Goal: Share content: Share content

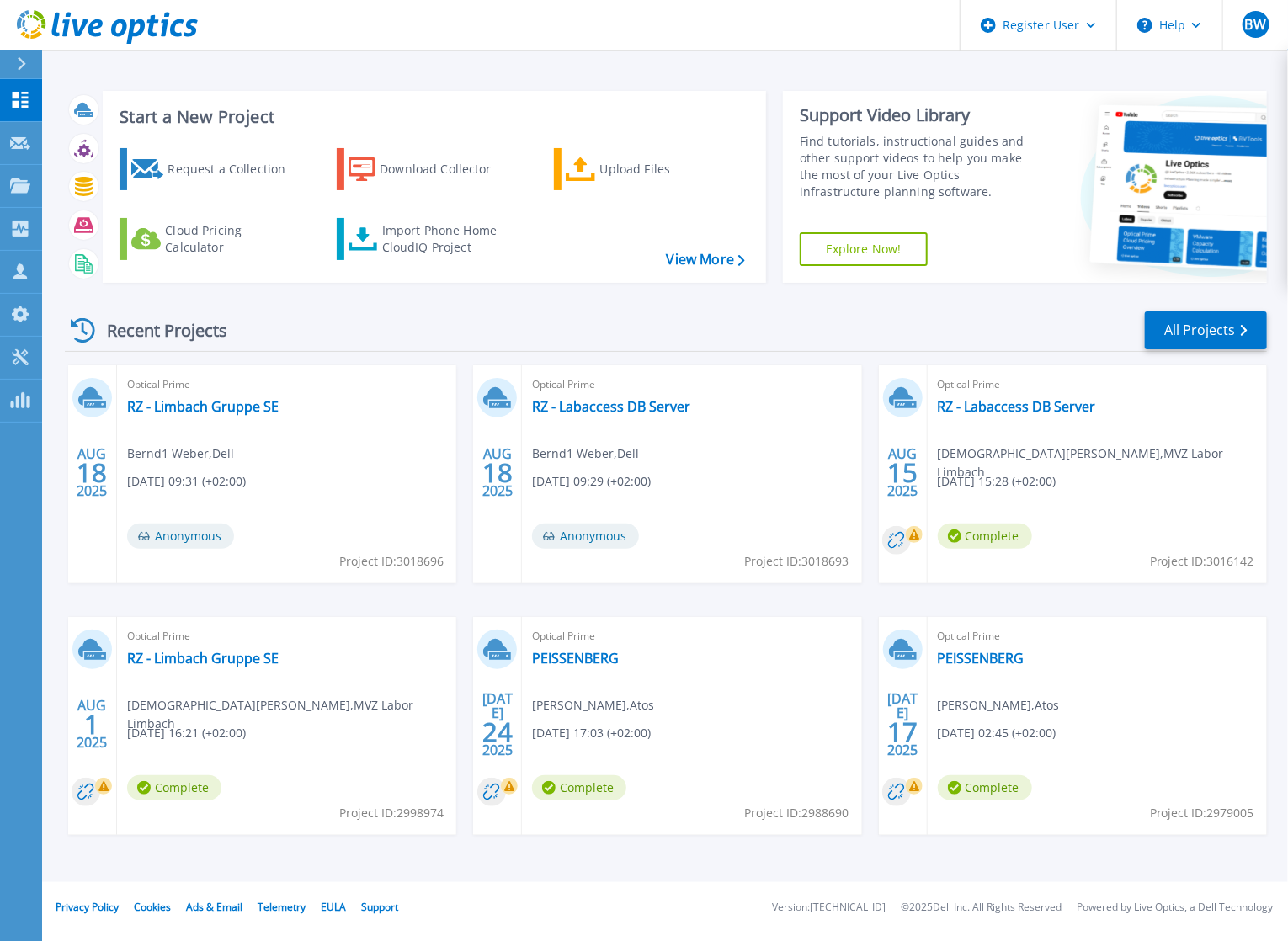
click at [136, 16] on icon at bounding box center [107, 27] width 181 height 34
click at [191, 476] on span "08/18/2025, 09:31 (+02:00)" at bounding box center [186, 481] width 119 height 19
click at [186, 407] on link "RZ - Limbach Gruppe SE" at bounding box center [203, 406] width 151 height 17
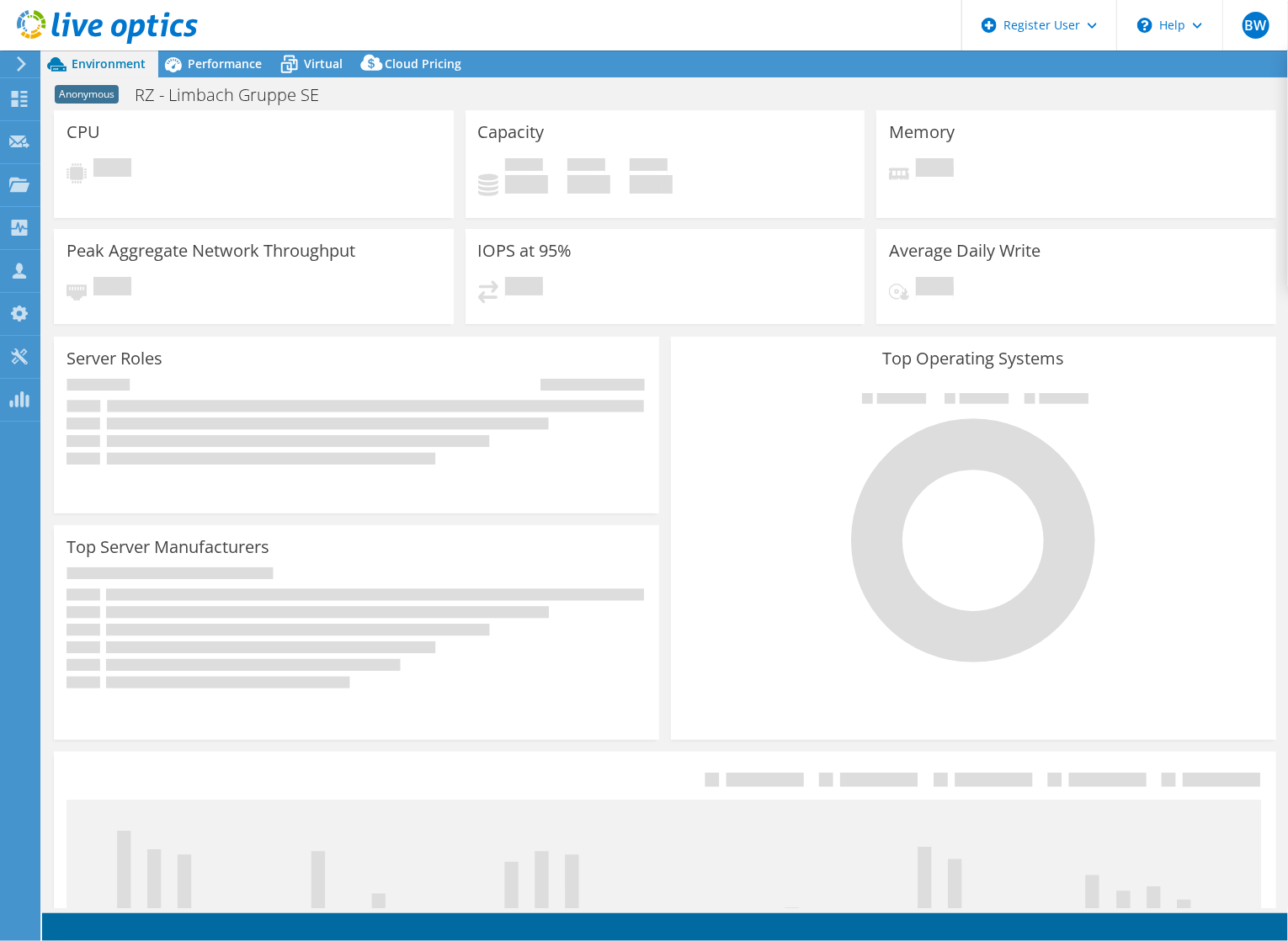
select select "USD"
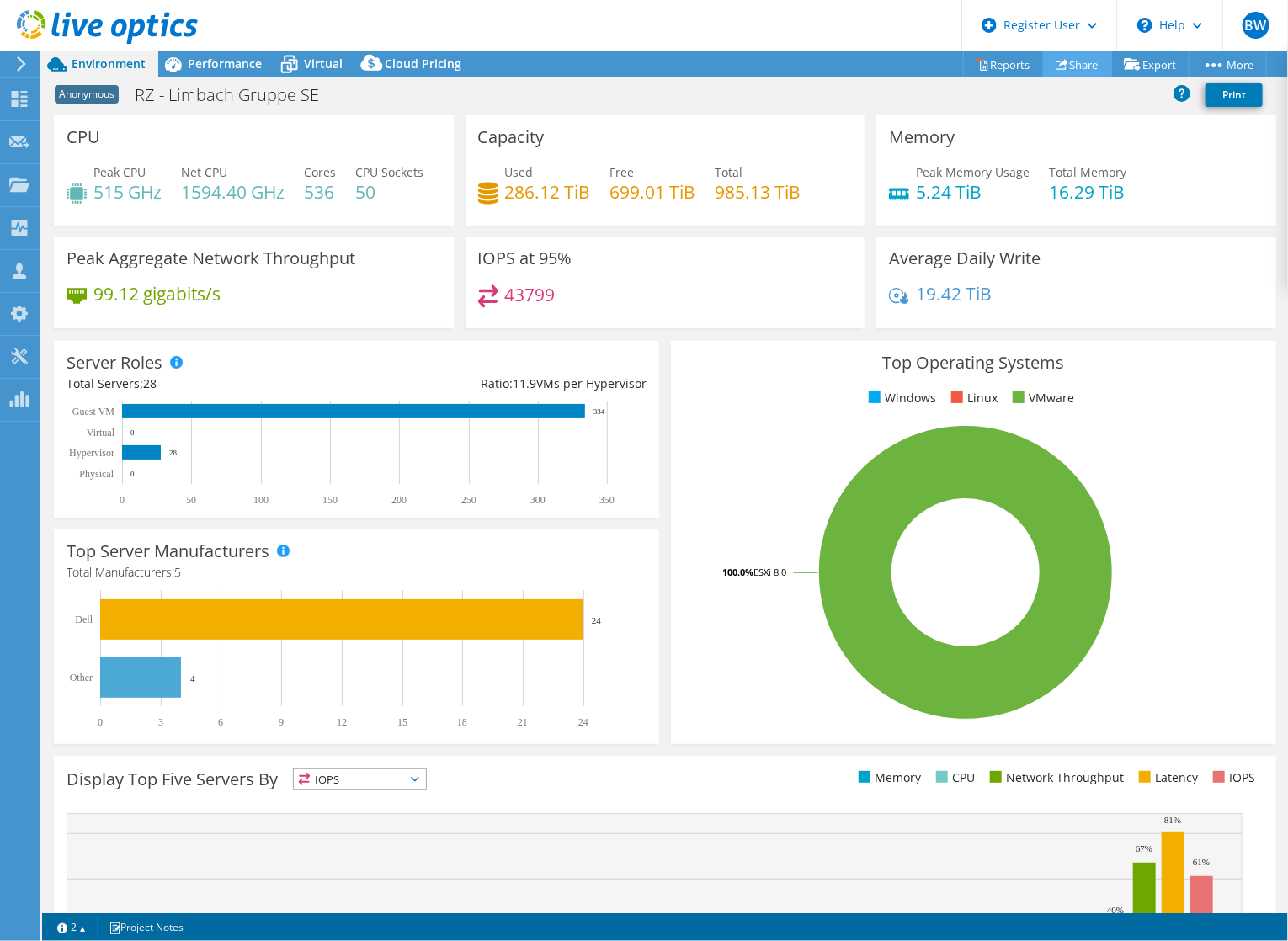
click at [1077, 67] on link "Share" at bounding box center [1078, 64] width 69 height 27
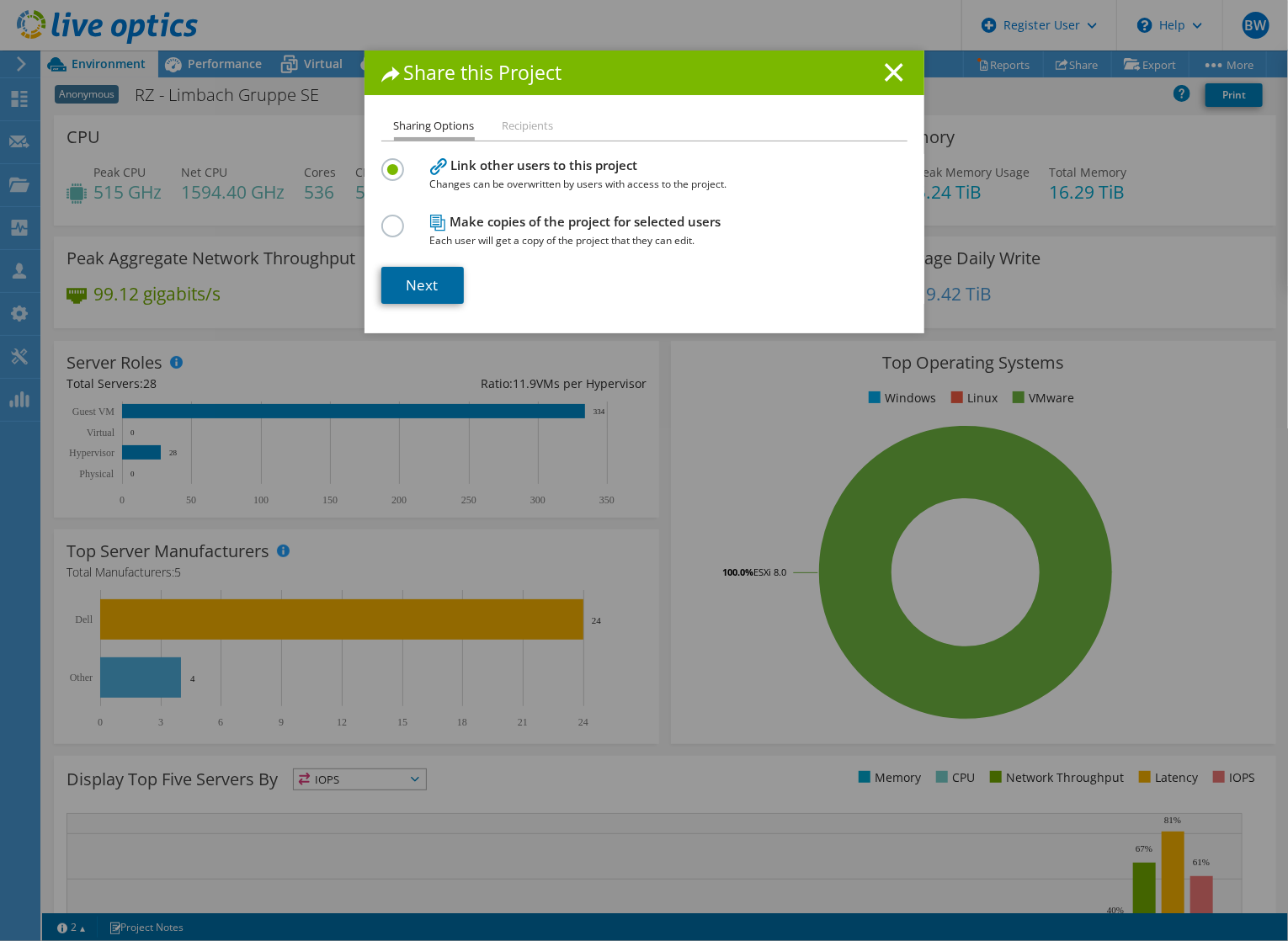
click at [442, 290] on link "Next" at bounding box center [423, 285] width 83 height 37
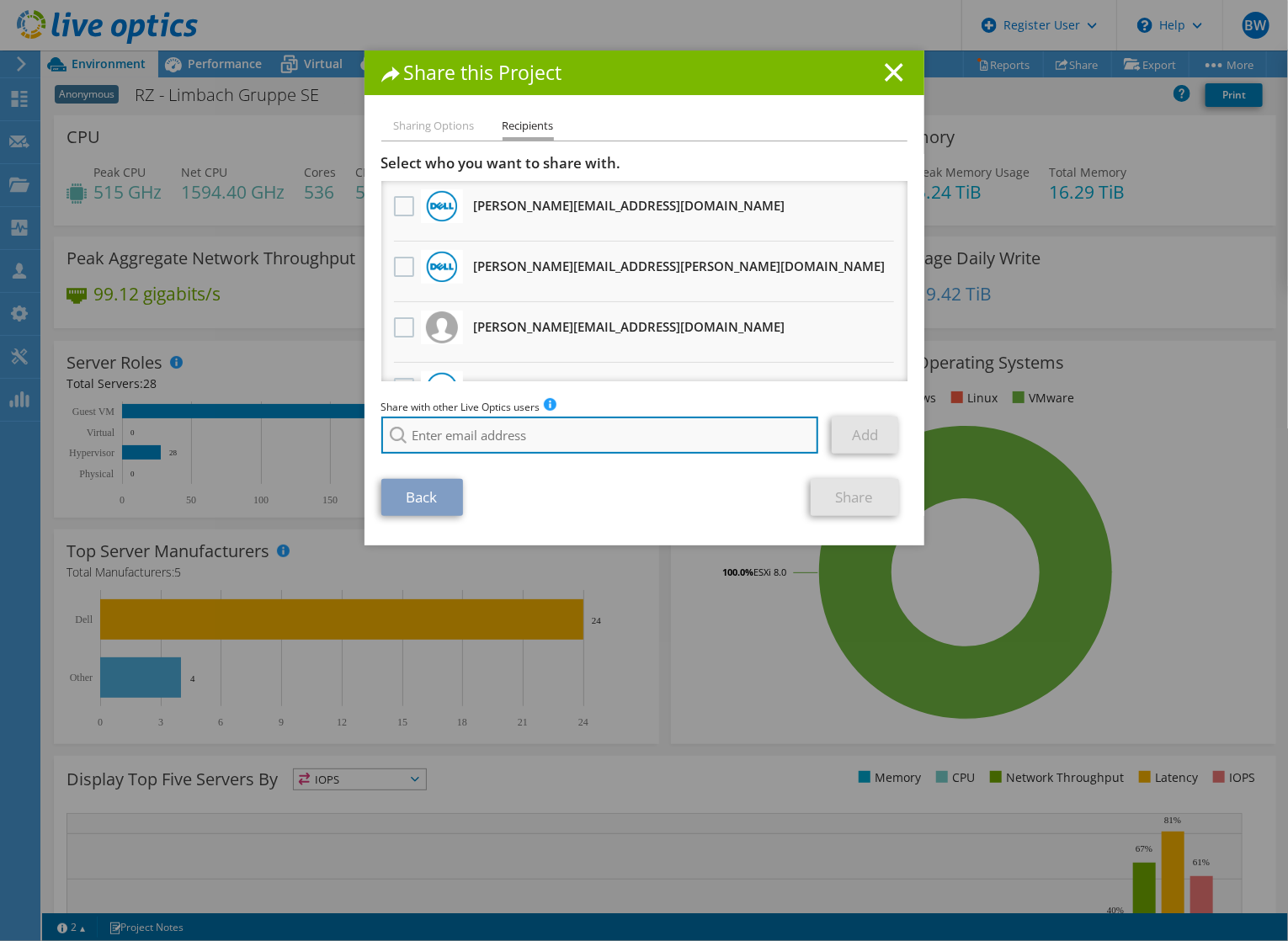
drag, startPoint x: 531, startPoint y: 435, endPoint x: 532, endPoint y: 422, distance: 13.0
click at [532, 435] on input "search" at bounding box center [600, 436] width 438 height 37
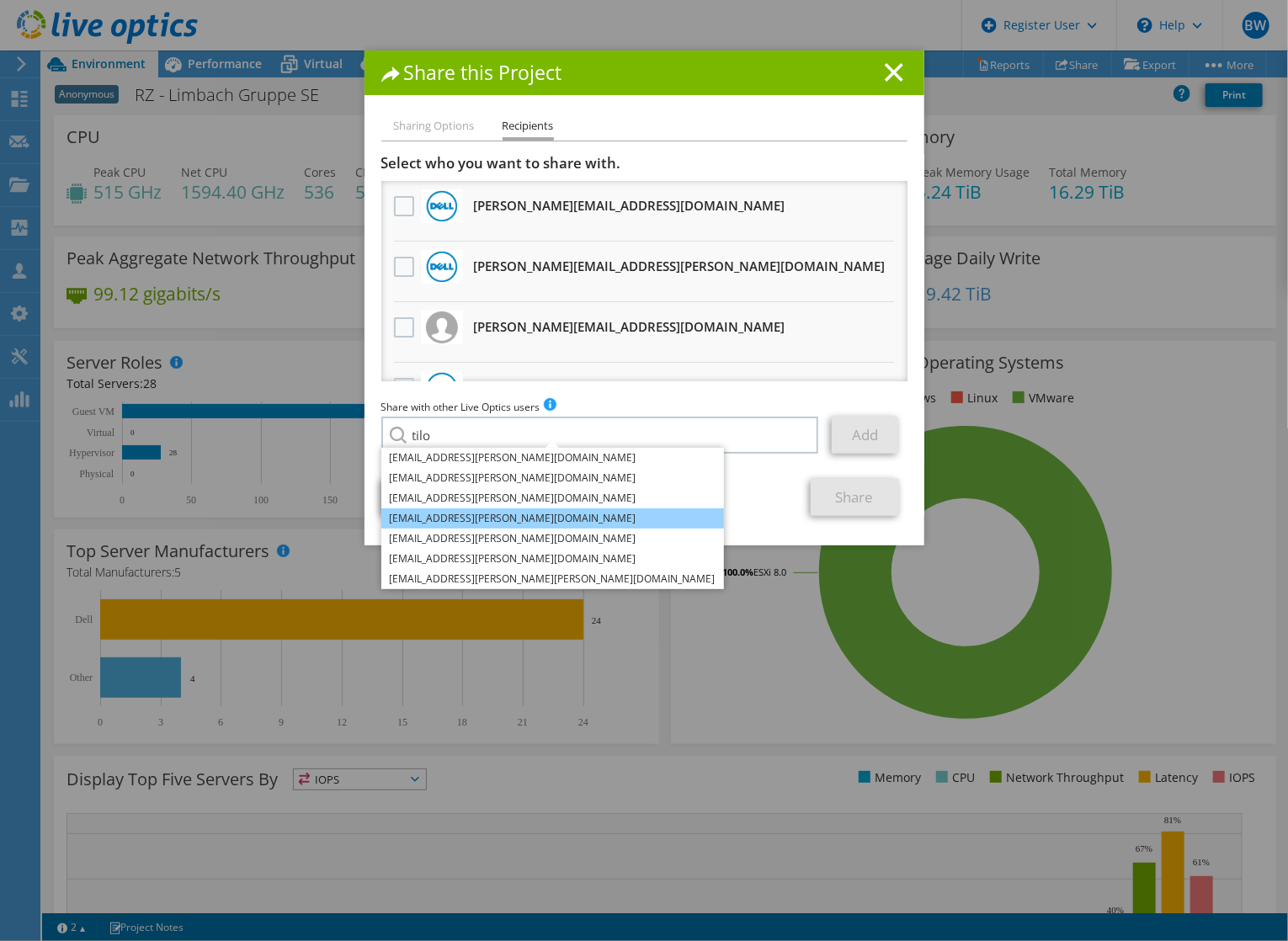
click at [406, 511] on li "Tilo.Gaertner@dell.com" at bounding box center [553, 518] width 342 height 21
type input "Tilo.Gaertner@dell.com"
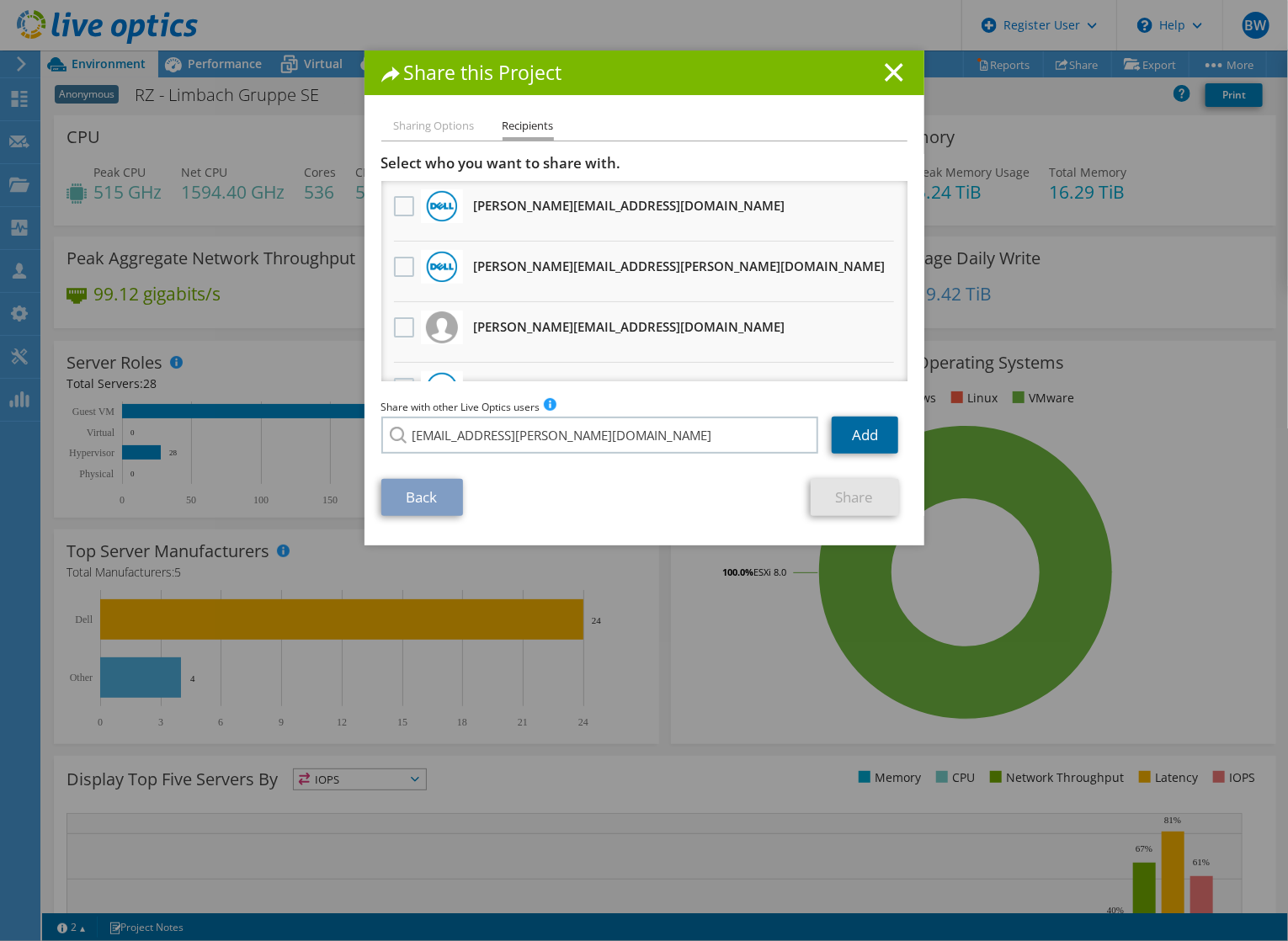
click at [862, 432] on link "Add" at bounding box center [865, 436] width 67 height 37
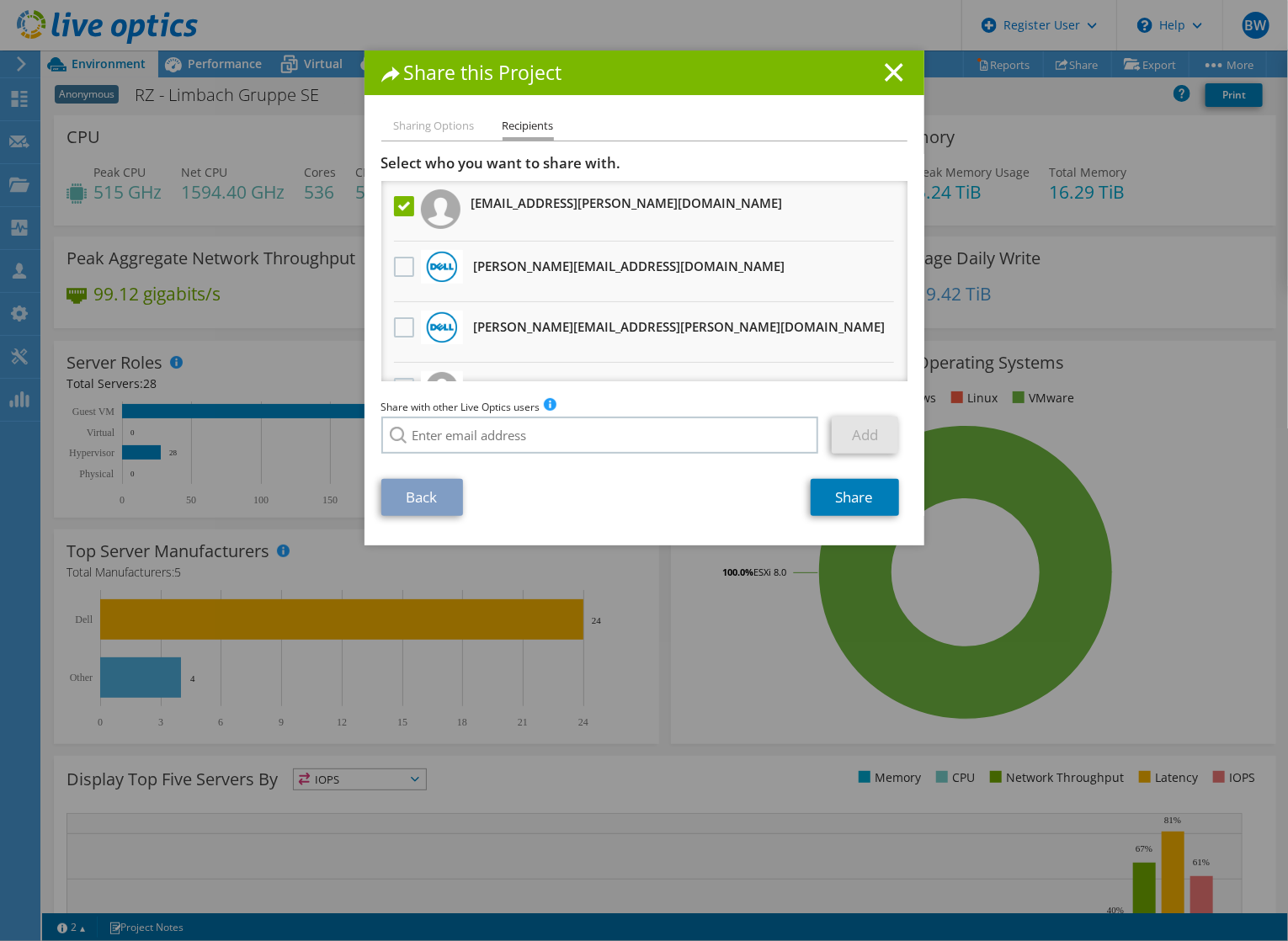
click at [868, 517] on div "Sharing Options Recipients Link other users to this project Changes can be over…" at bounding box center [644, 330] width 559 height 430
click at [868, 500] on link "Share" at bounding box center [854, 498] width 88 height 37
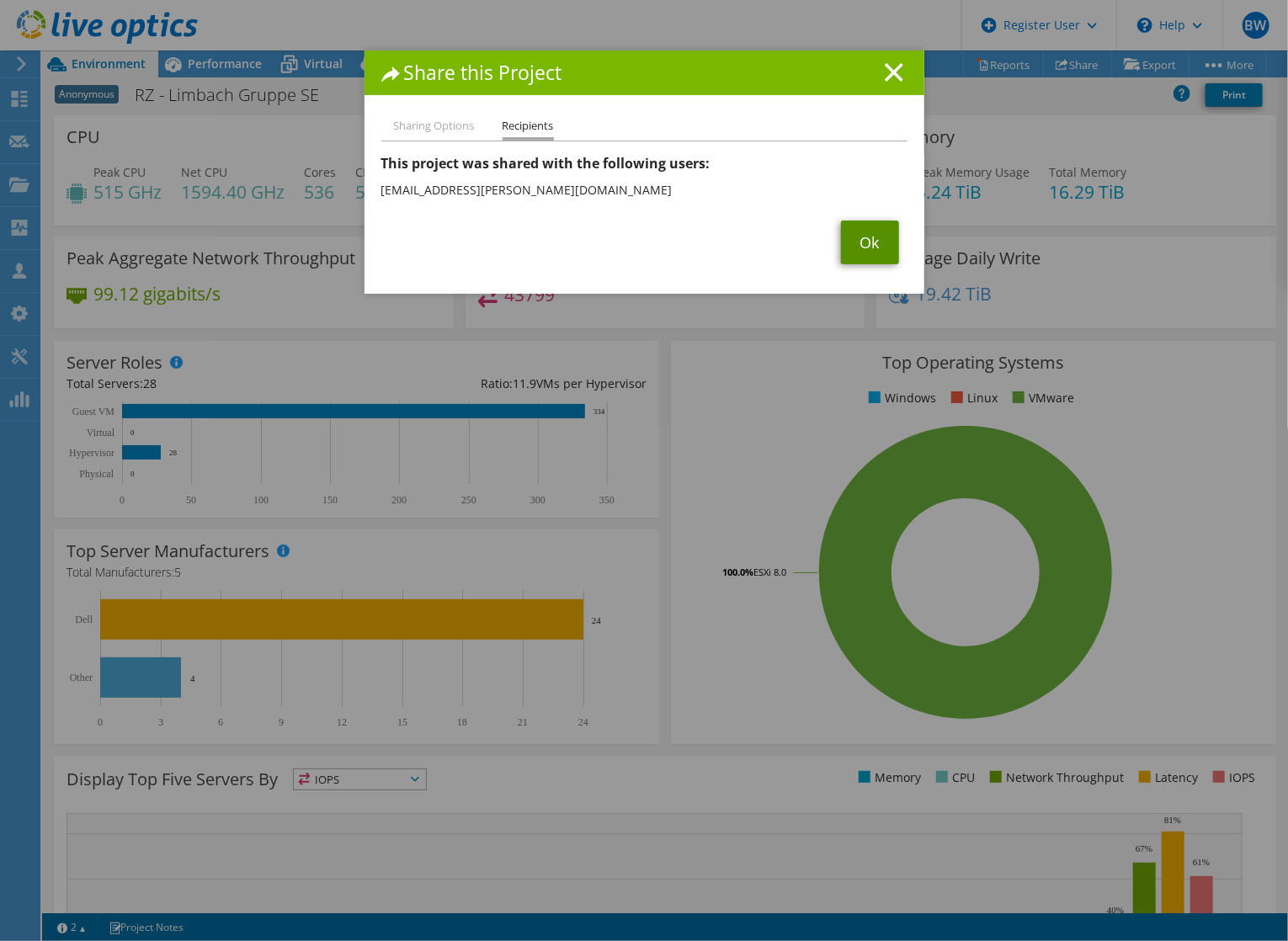
click at [875, 243] on link "Ok" at bounding box center [869, 242] width 58 height 44
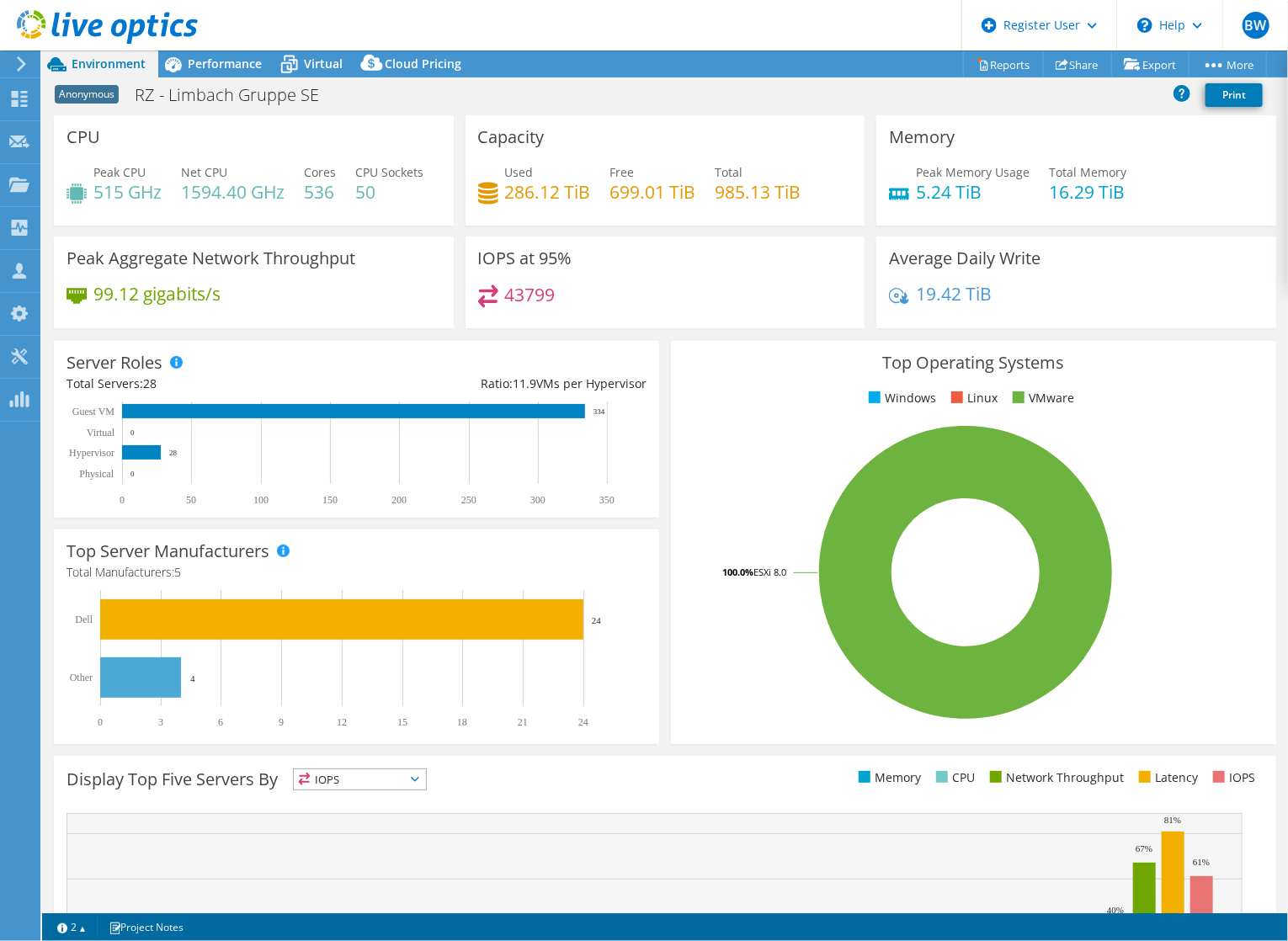
click at [71, 22] on icon at bounding box center [107, 27] width 181 height 34
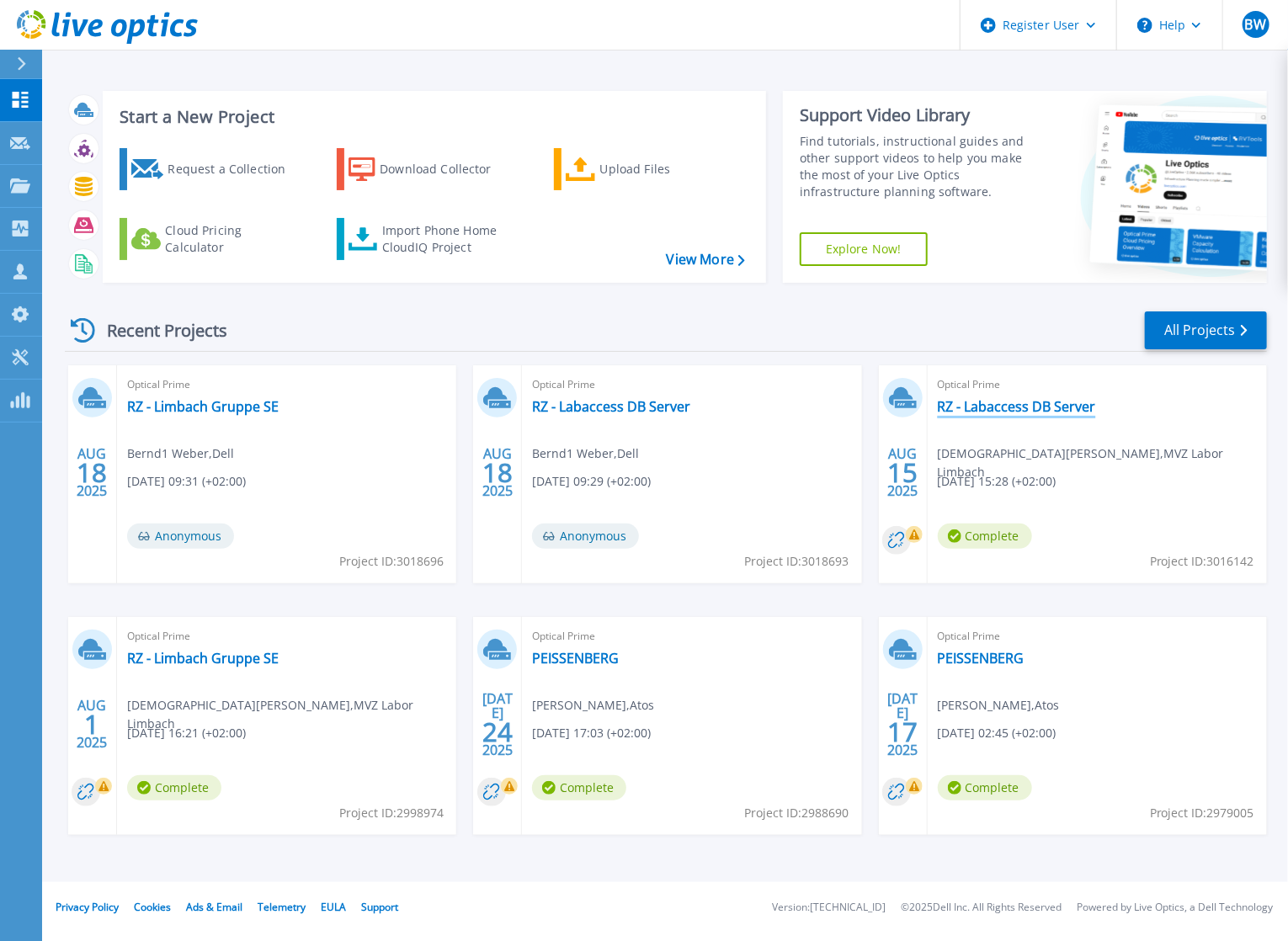
click at [965, 402] on link "RZ - Labaccess DB Server" at bounding box center [1017, 406] width 158 height 17
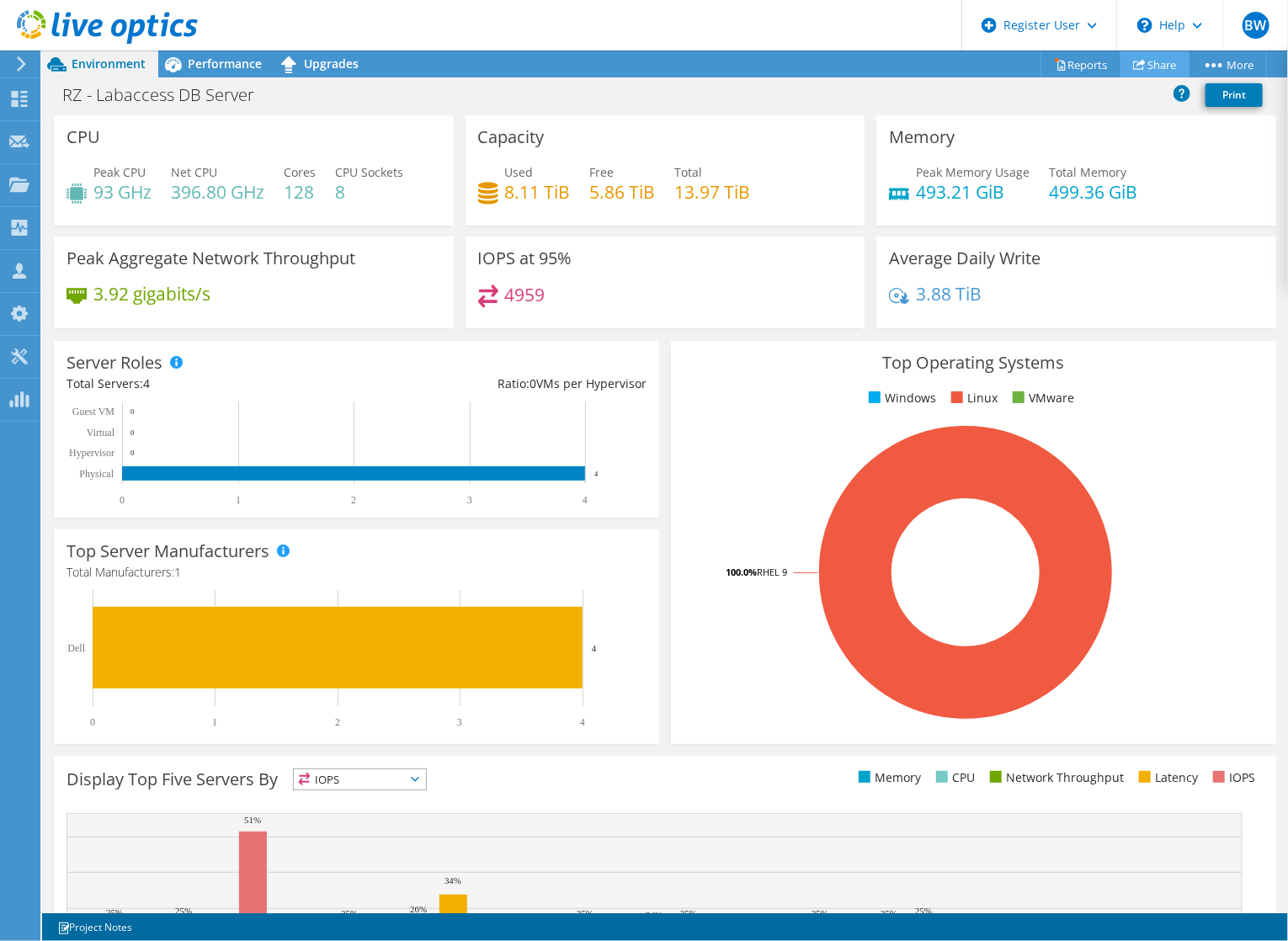
click at [1133, 66] on icon at bounding box center [1139, 64] width 13 height 13
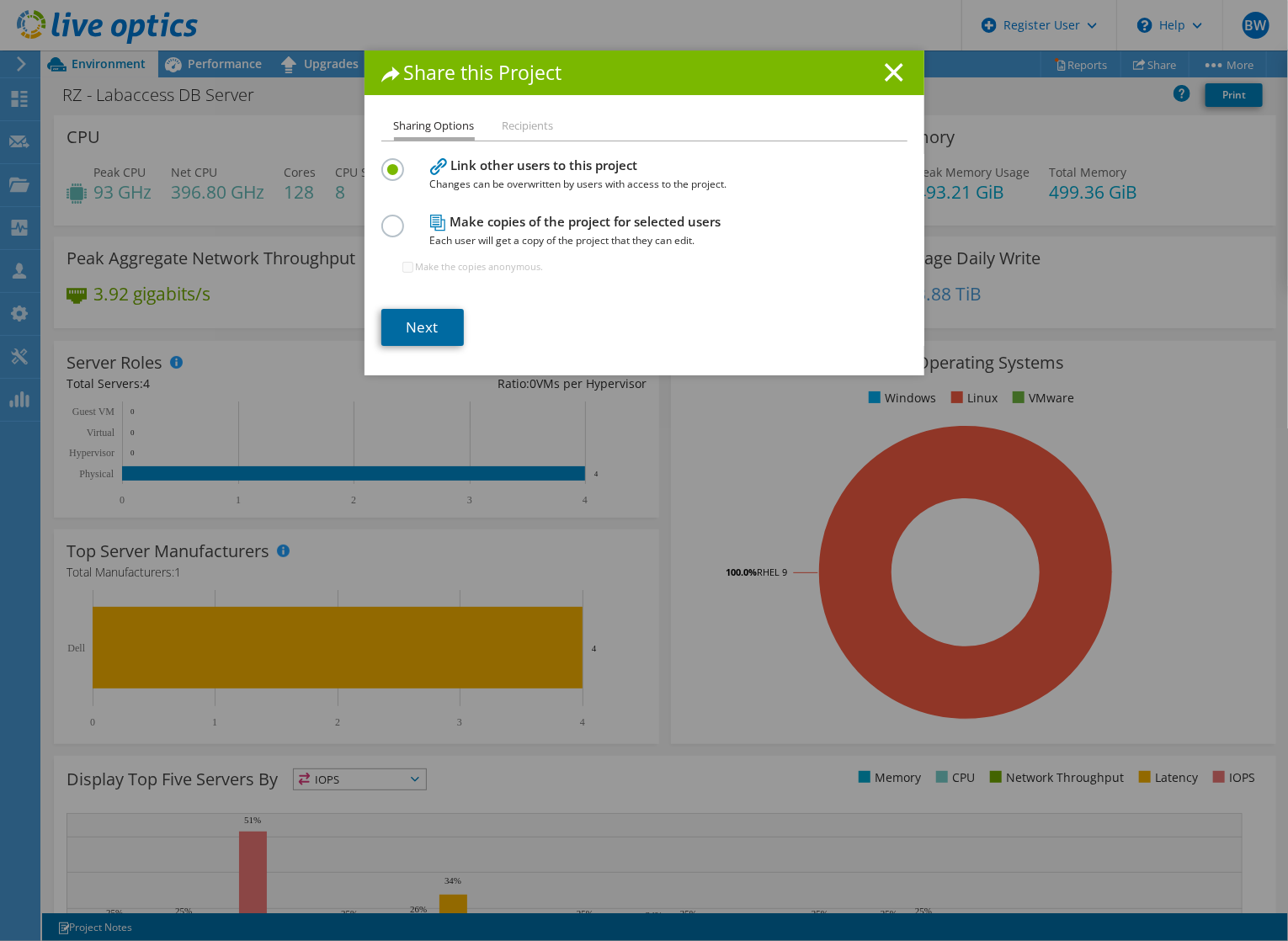
click at [429, 319] on link "Next" at bounding box center [423, 327] width 83 height 37
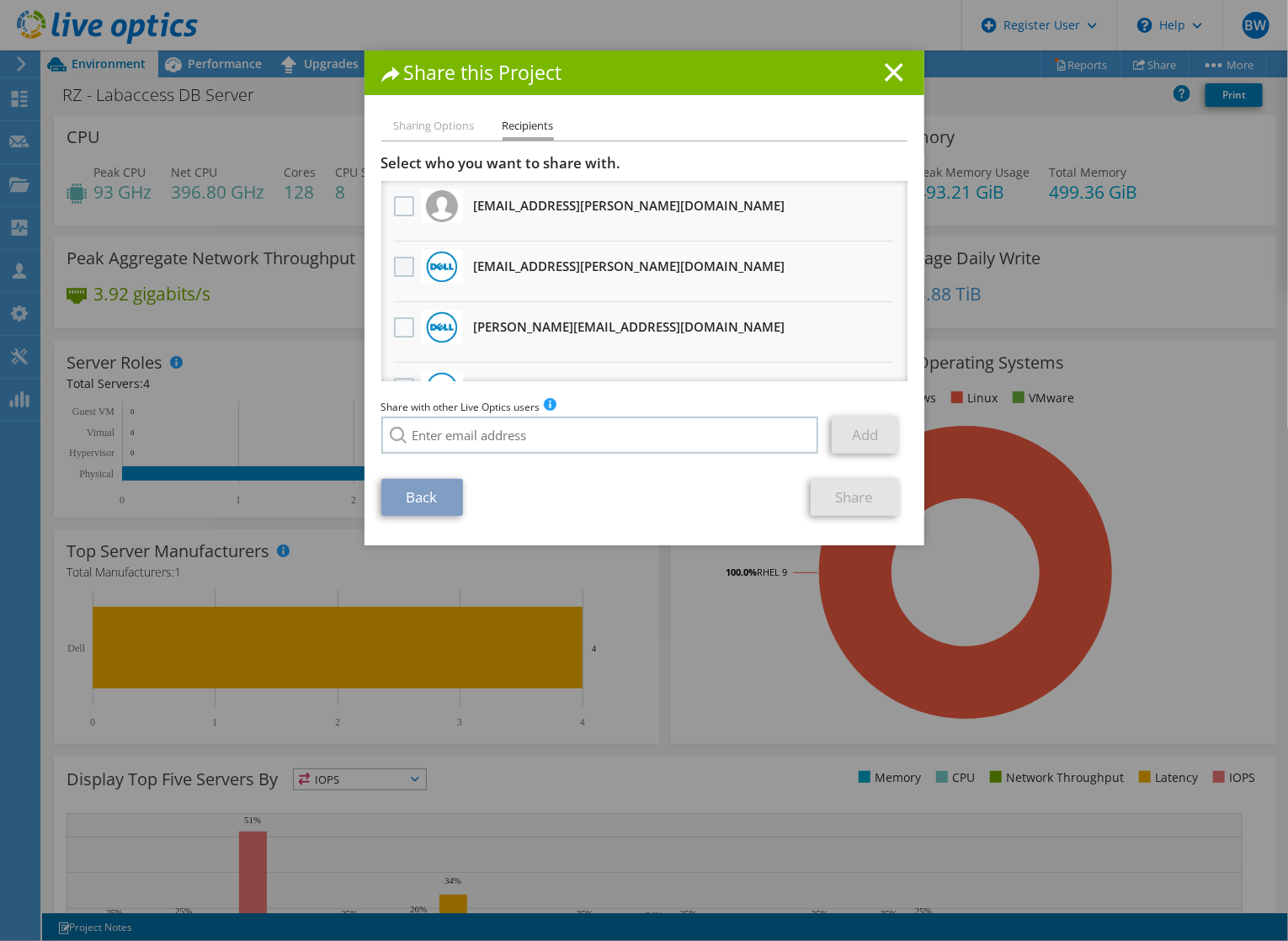
drag, startPoint x: 397, startPoint y: 270, endPoint x: 421, endPoint y: 274, distance: 24.3
click at [397, 269] on label at bounding box center [406, 266] width 25 height 21
click at [0, 0] on input "checkbox" at bounding box center [0, 0] width 0 height 0
click at [821, 500] on link "Share" at bounding box center [854, 498] width 88 height 37
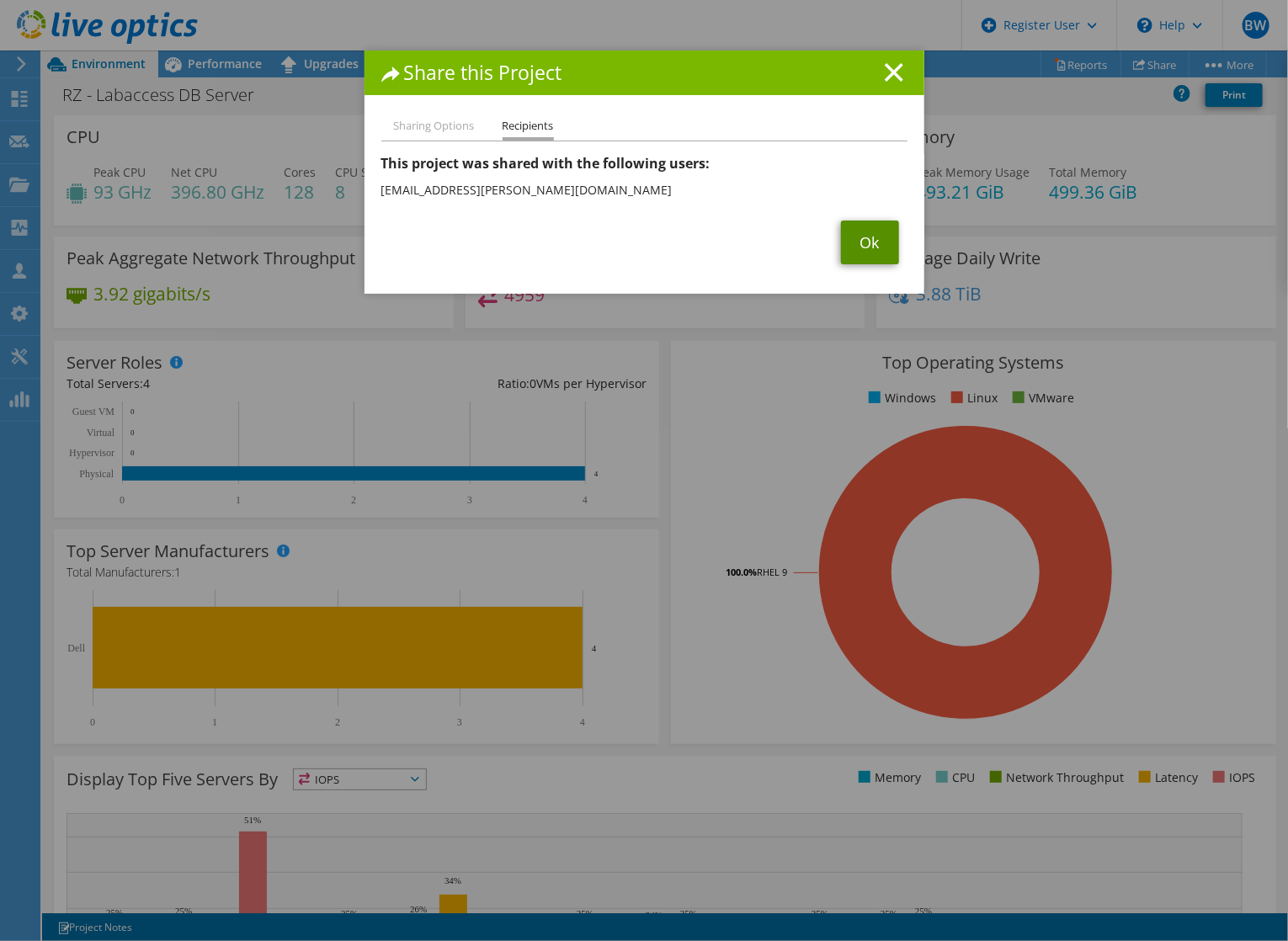
click at [865, 235] on link "Ok" at bounding box center [869, 242] width 58 height 44
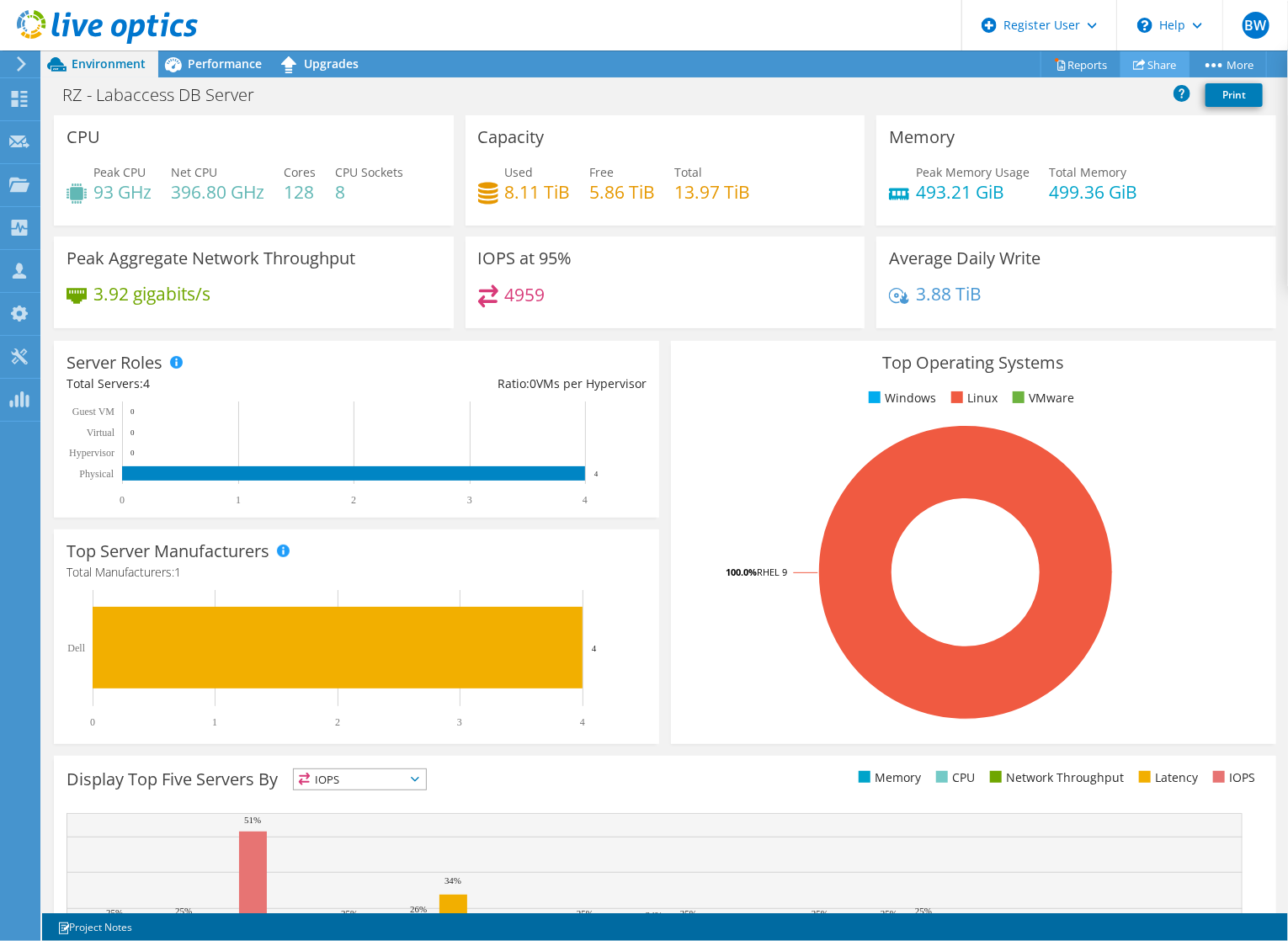
click at [1171, 61] on link "Share" at bounding box center [1154, 64] width 69 height 27
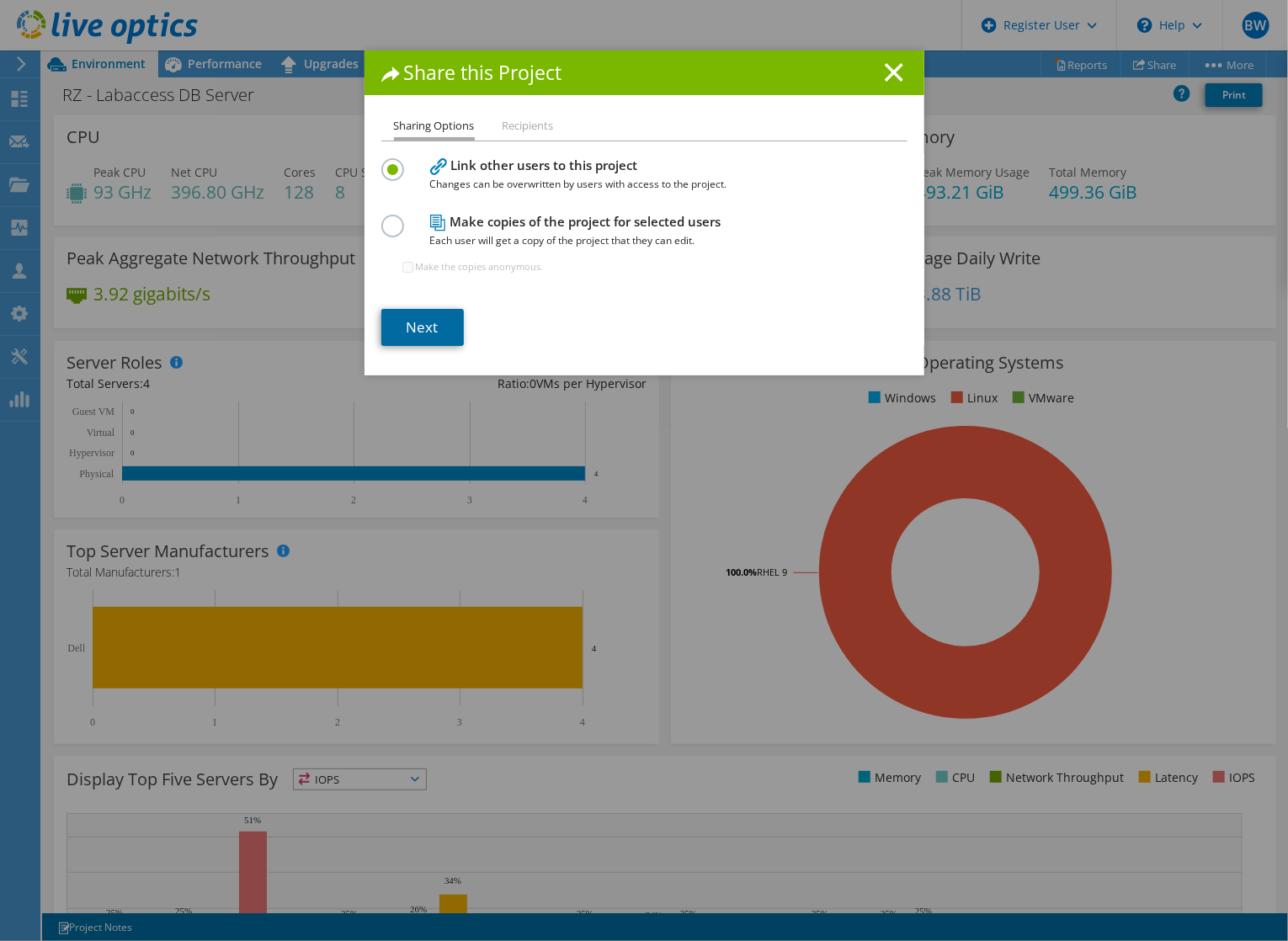
click at [432, 330] on link "Next" at bounding box center [423, 327] width 83 height 37
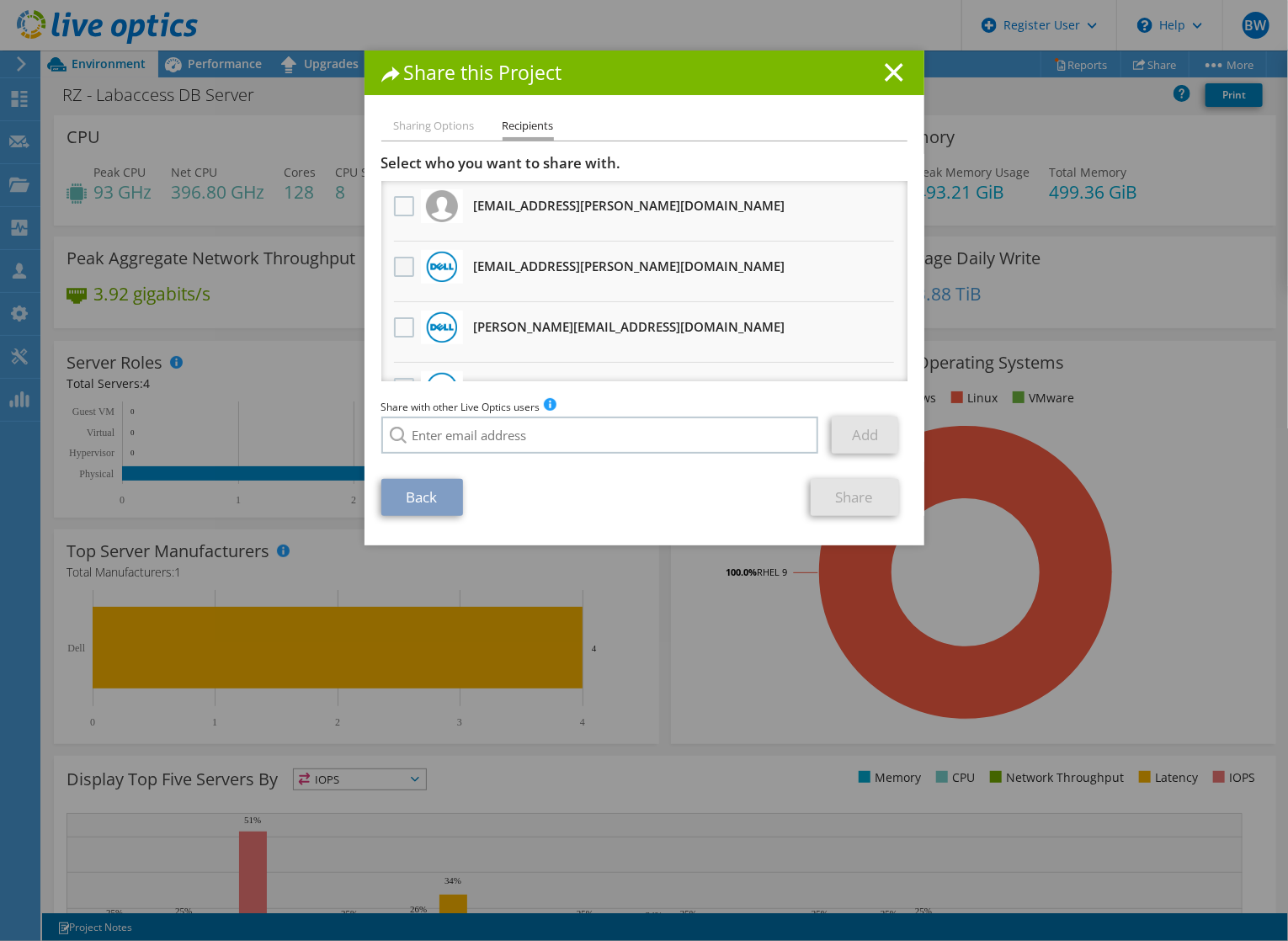
click at [399, 266] on label at bounding box center [406, 266] width 25 height 21
click at [0, 0] on input "checkbox" at bounding box center [0, 0] width 0 height 0
click at [853, 494] on link "Share" at bounding box center [854, 498] width 88 height 37
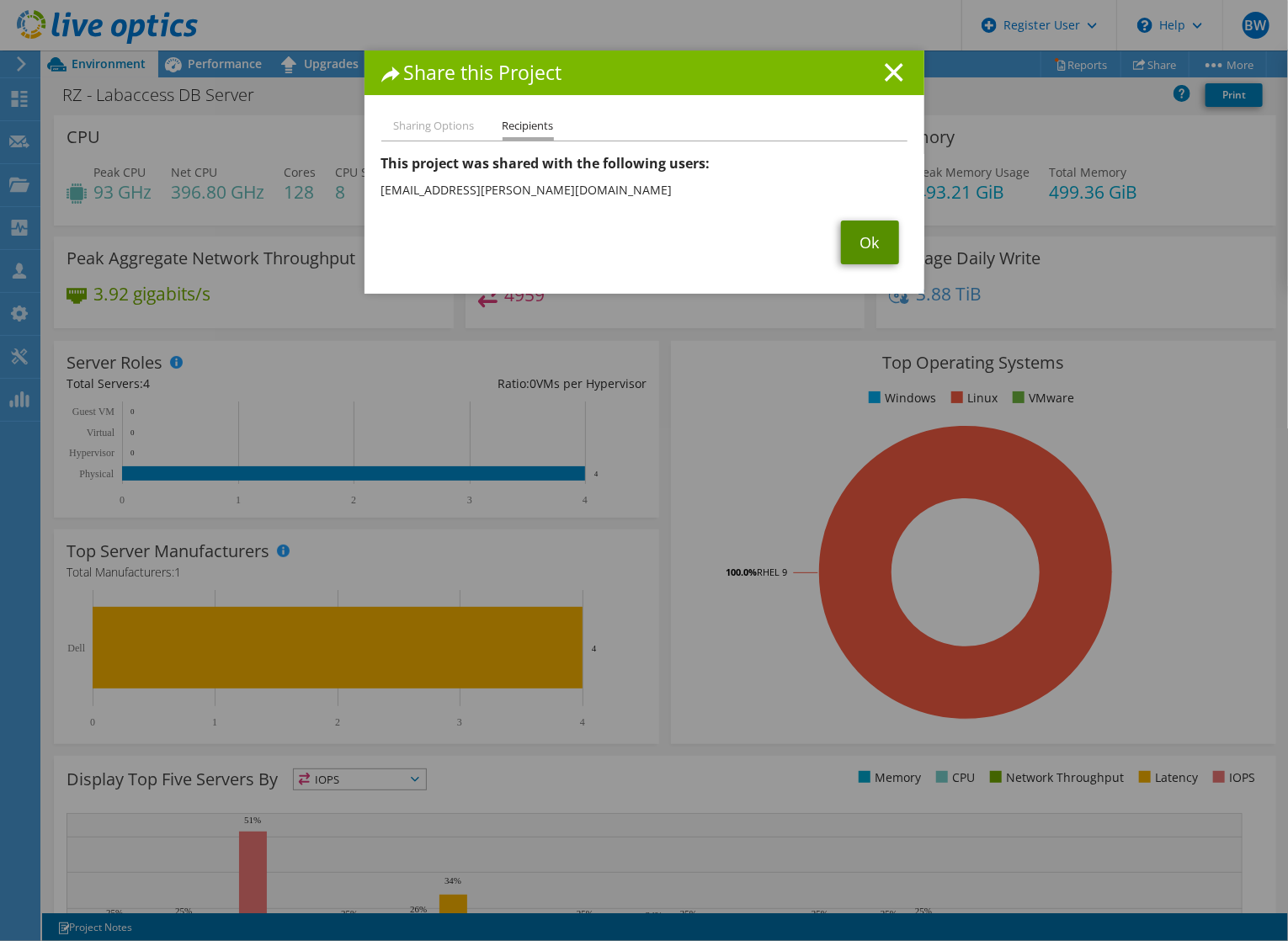
click at [874, 240] on link "Ok" at bounding box center [869, 242] width 58 height 44
